Goal: Task Accomplishment & Management: Complete application form

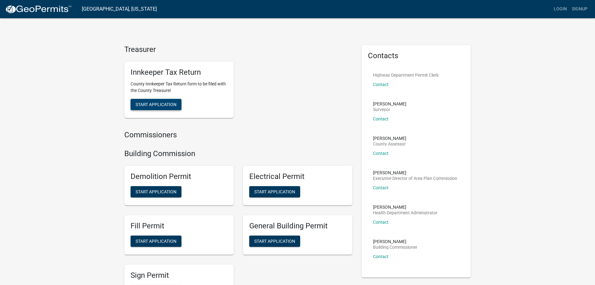
click at [158, 101] on button "Start Application" at bounding box center [156, 104] width 51 height 11
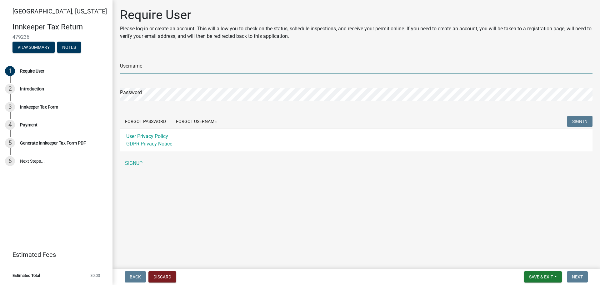
type input "Prestige Inn"
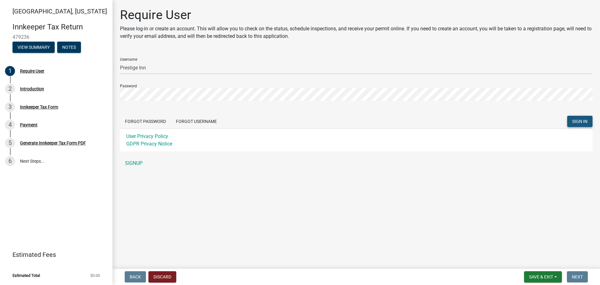
click at [577, 121] on span "SIGN IN" at bounding box center [579, 121] width 15 height 5
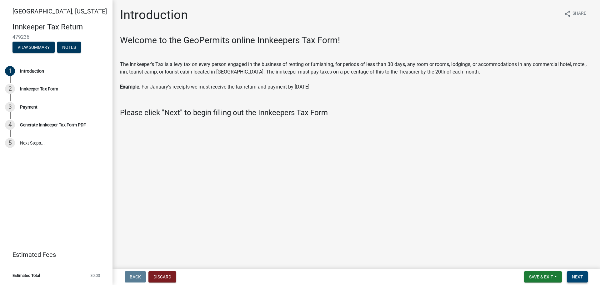
click at [577, 277] on span "Next" at bounding box center [577, 276] width 11 height 5
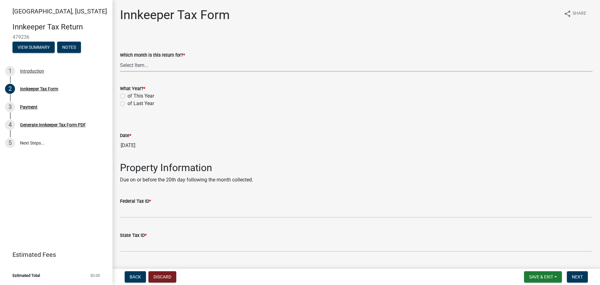
click at [133, 65] on select "Select Item... January February March April May June July August September Octo…" at bounding box center [356, 65] width 473 height 13
click at [120, 59] on select "Select Item... January February March April May June July August September Octo…" at bounding box center [356, 65] width 473 height 13
select select "3bfeeb76-798d-469b-ae14-5f6c2dc555fe"
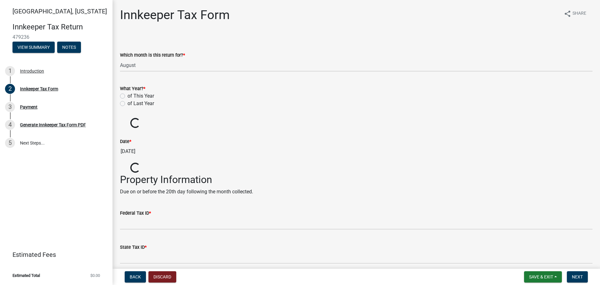
click at [128, 97] on label "of This Year" at bounding box center [141, 96] width 27 height 8
click at [128, 96] on input "of This Year" at bounding box center [130, 94] width 4 height 4
radio input "true"
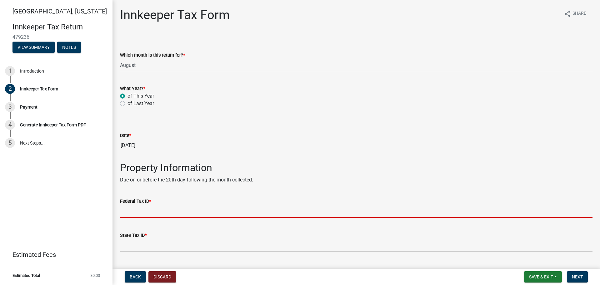
click at [140, 209] on input "Federal Tax ID *" at bounding box center [356, 211] width 473 height 13
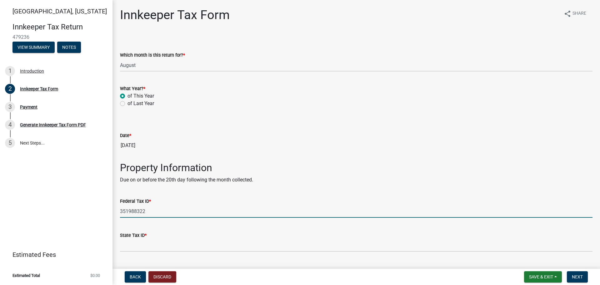
type input "351988322"
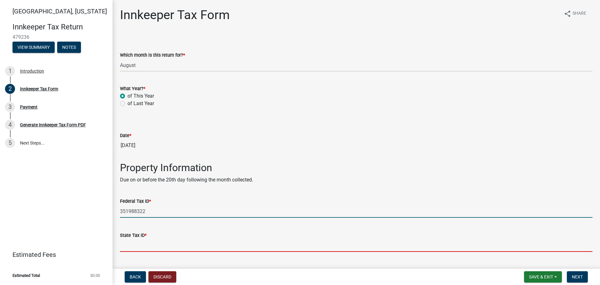
click at [136, 245] on input "State Tax ID *" at bounding box center [356, 245] width 473 height 13
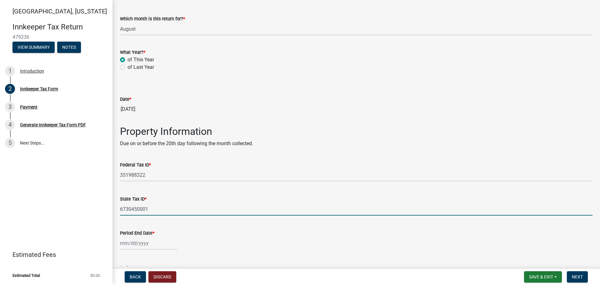
scroll to position [94, 0]
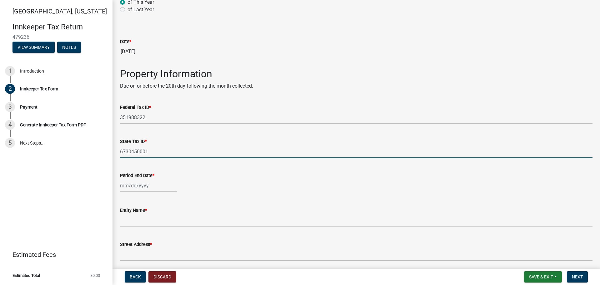
type input "6730450001"
click at [123, 187] on div at bounding box center [148, 185] width 57 height 13
select select "9"
select select "2025"
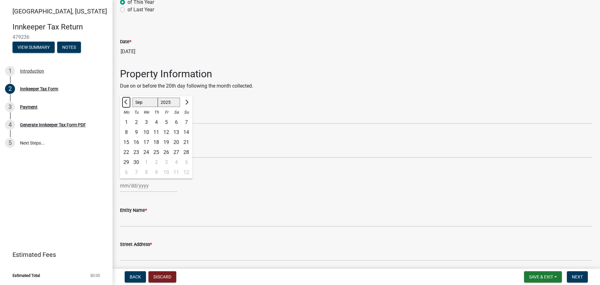
click at [127, 101] on span "Previous month" at bounding box center [126, 102] width 5 height 5
select select "8"
click at [185, 162] on div "31" at bounding box center [186, 162] width 10 height 10
type input "[DATE]"
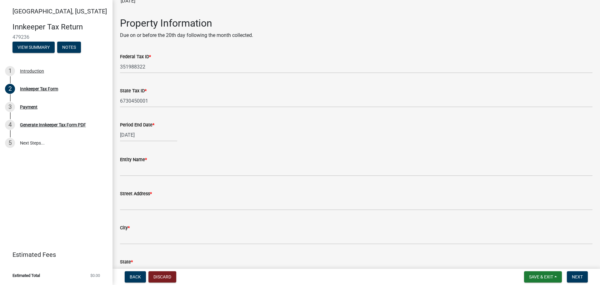
scroll to position [156, 0]
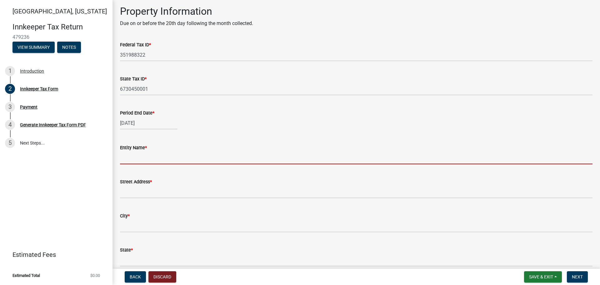
click at [128, 156] on input "Entity Name *" at bounding box center [356, 157] width 473 height 13
type input "Santa 1 Corporation"
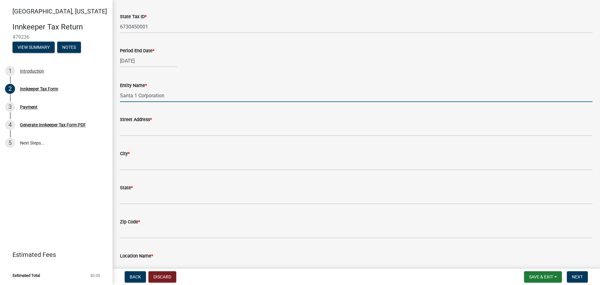
scroll to position [219, 0]
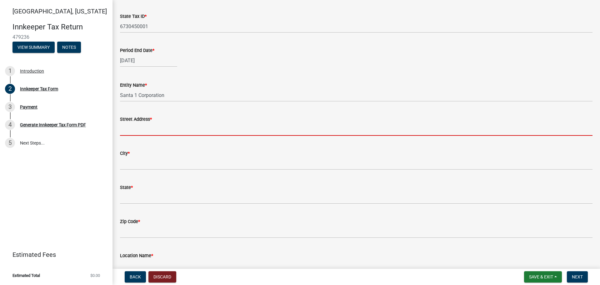
click at [130, 126] on input "Street Address *" at bounding box center [356, 129] width 473 height 13
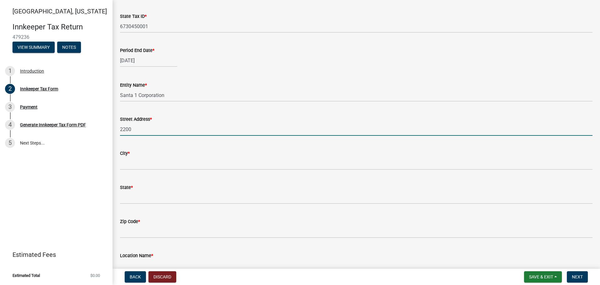
type input "[STREET_ADDRESS]"
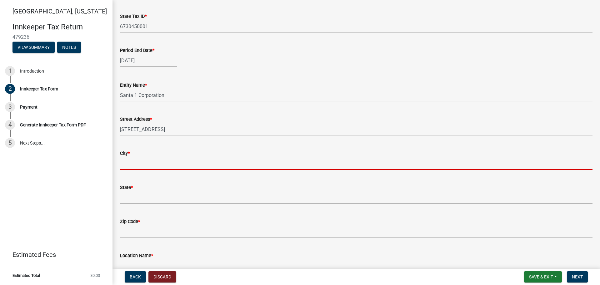
click at [123, 160] on input "City *" at bounding box center [356, 163] width 473 height 13
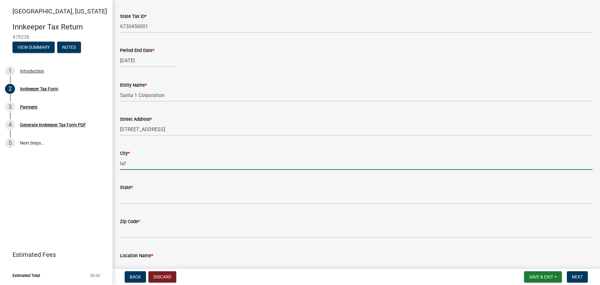
type input "[GEOGRAPHIC_DATA]"
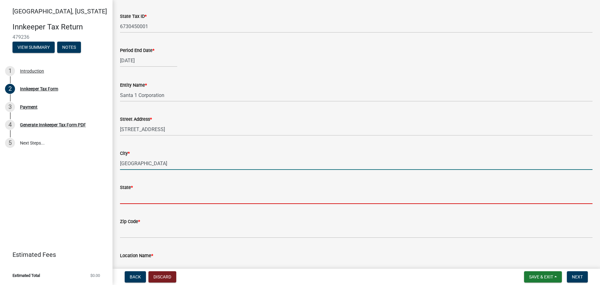
click at [138, 201] on input "State *" at bounding box center [356, 197] width 473 height 13
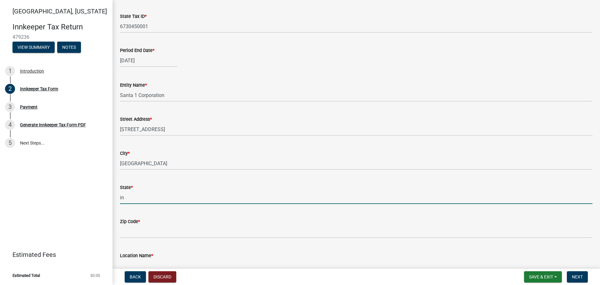
type input "i"
type input "[US_STATE]"
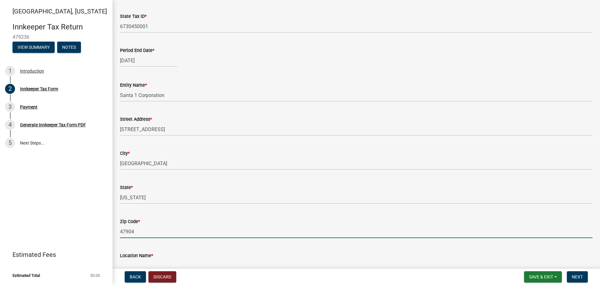
type input "47904"
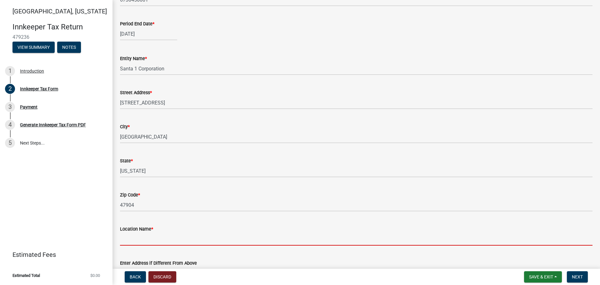
scroll to position [256, 0]
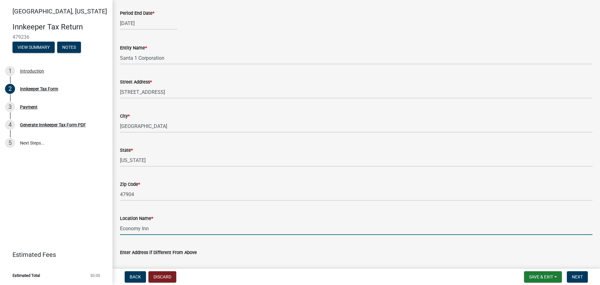
type input "Economy Inn"
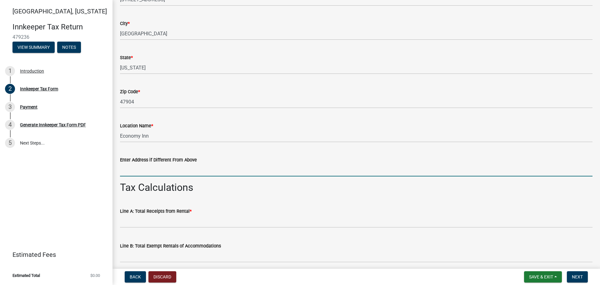
scroll to position [353, 0]
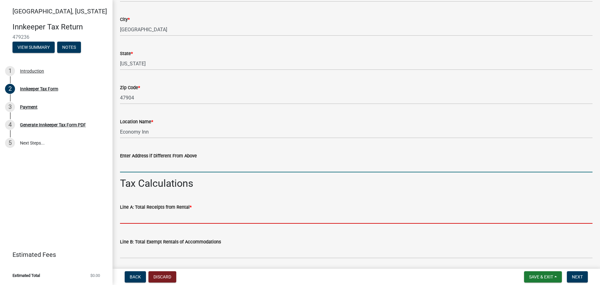
click at [142, 217] on input "text" at bounding box center [356, 217] width 473 height 13
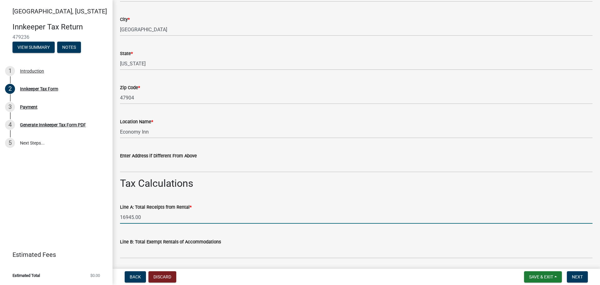
type input "16945.00"
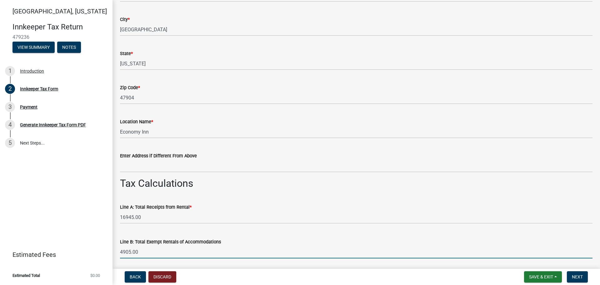
type input "4905.00"
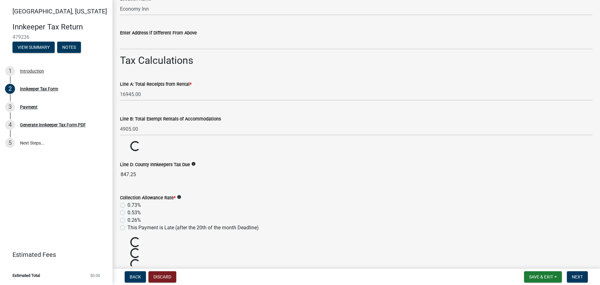
scroll to position [478, 0]
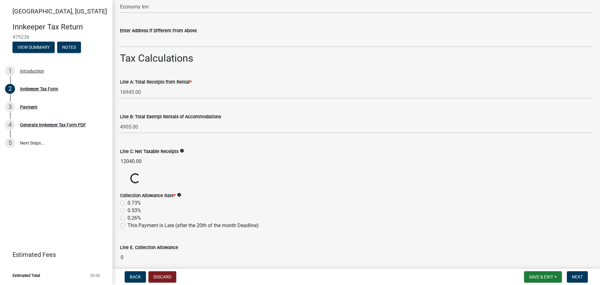
click at [121, 202] on wm-data-entity-input-list "Which month is this return for? * Select Item... January February March April M…" at bounding box center [356, 133] width 473 height 1152
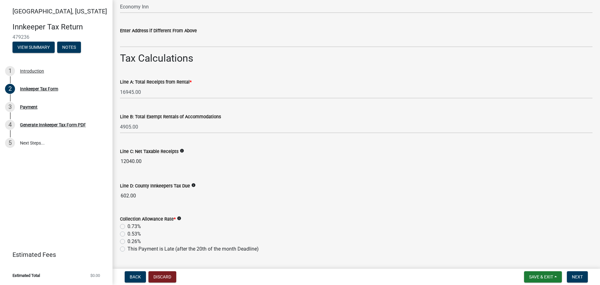
click at [128, 226] on label "0.73%" at bounding box center [134, 227] width 13 height 8
click at [128, 226] on input "0.73%" at bounding box center [130, 225] width 4 height 4
radio input "true"
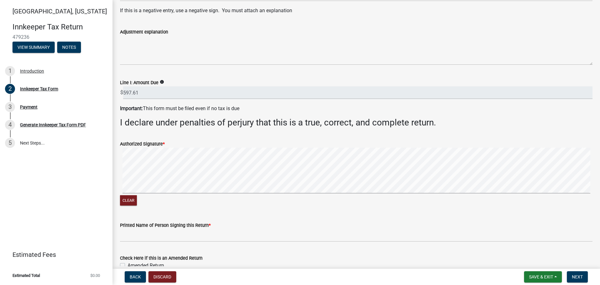
scroll to position [915, 0]
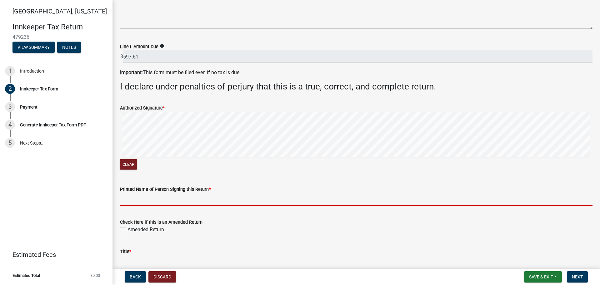
click at [129, 202] on input "Printed Name of Person Signing this Return *" at bounding box center [356, 199] width 473 height 13
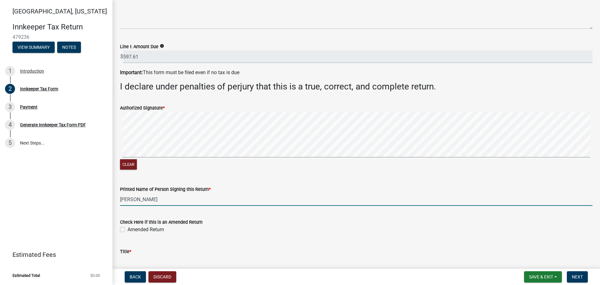
type input "[PERSON_NAME]"
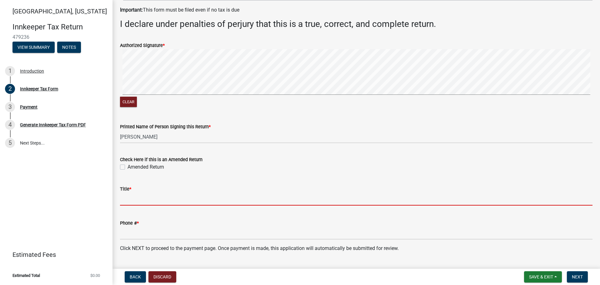
click at [144, 200] on input "Title *" at bounding box center [356, 199] width 473 height 13
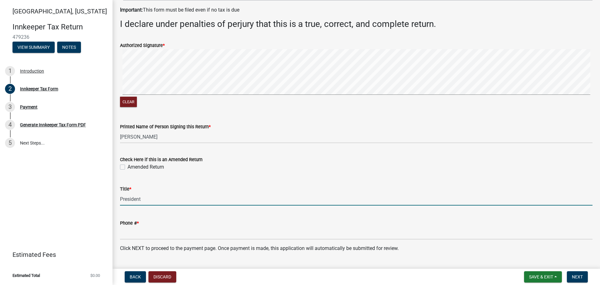
type input "President"
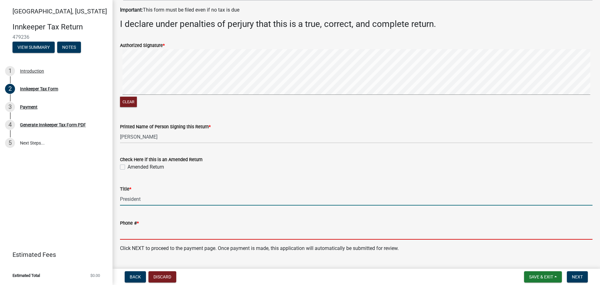
click at [139, 234] on input "Phone # *" at bounding box center [356, 233] width 473 height 13
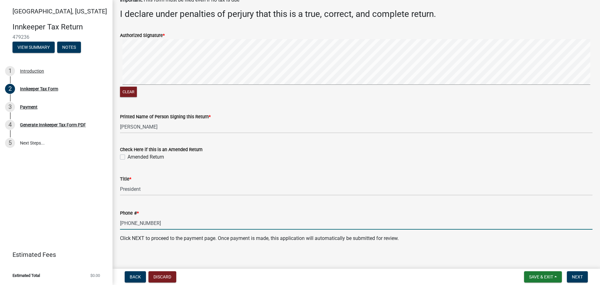
scroll to position [993, 0]
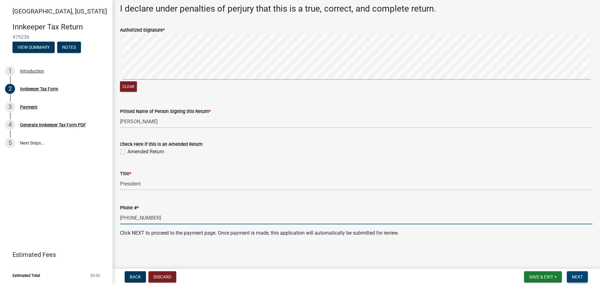
type input "[PHONE_NUMBER]"
click at [576, 276] on span "Next" at bounding box center [577, 276] width 11 height 5
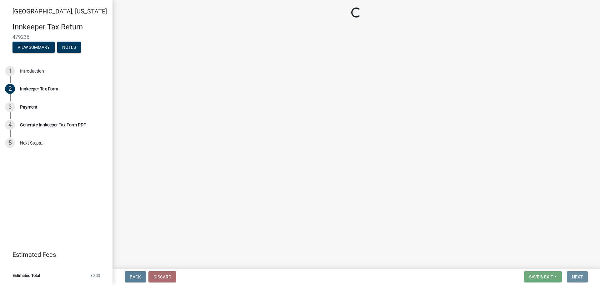
scroll to position [0, 0]
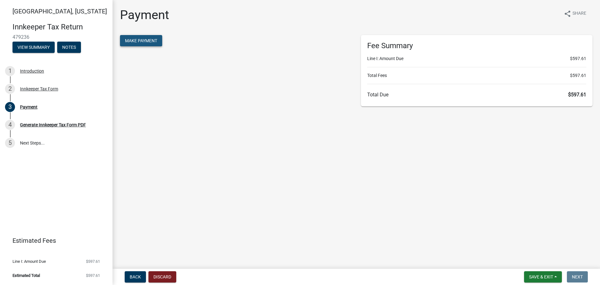
click at [143, 39] on span "Make Payment" at bounding box center [141, 40] width 32 height 5
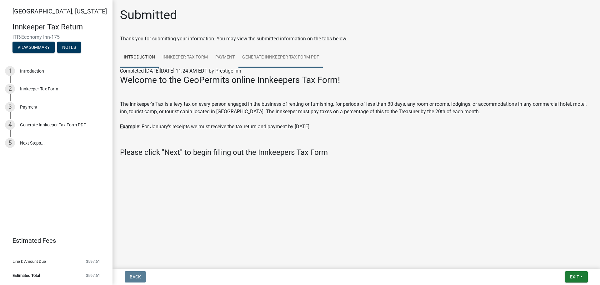
click at [281, 56] on link "Generate Innkeeper Tax Form PDF" at bounding box center [280, 58] width 84 height 20
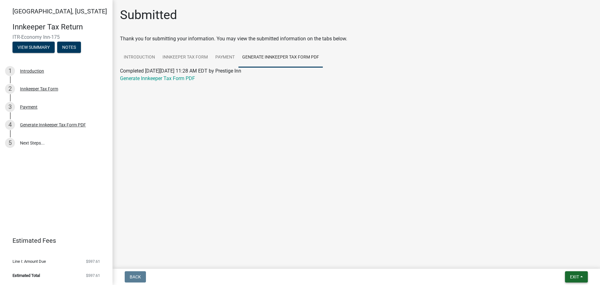
click at [578, 274] on span "Exit" at bounding box center [574, 276] width 9 height 5
click at [443, 195] on main "Submitted Thank you for submitting your information. You may view the submitted…" at bounding box center [357, 133] width 488 height 266
click at [187, 57] on link "Innkeeper Tax Form" at bounding box center [185, 58] width 53 height 20
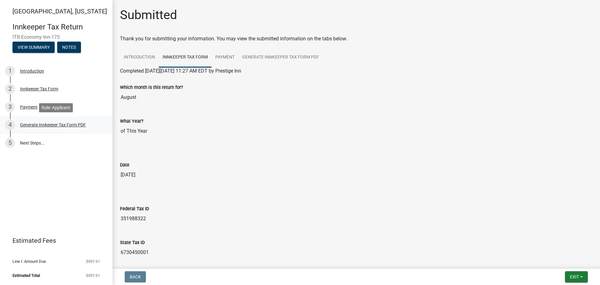
click at [51, 125] on div "Generate Innkeeper Tax Form PDF" at bounding box center [53, 125] width 66 height 4
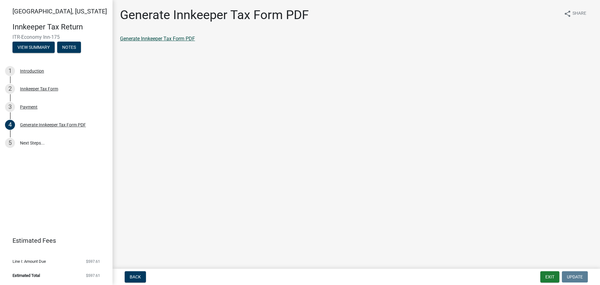
click at [154, 37] on link "Generate Innkeeper Tax Form PDF" at bounding box center [157, 39] width 75 height 6
click at [549, 274] on button "Exit" at bounding box center [549, 276] width 19 height 11
